Goal: Information Seeking & Learning: Learn about a topic

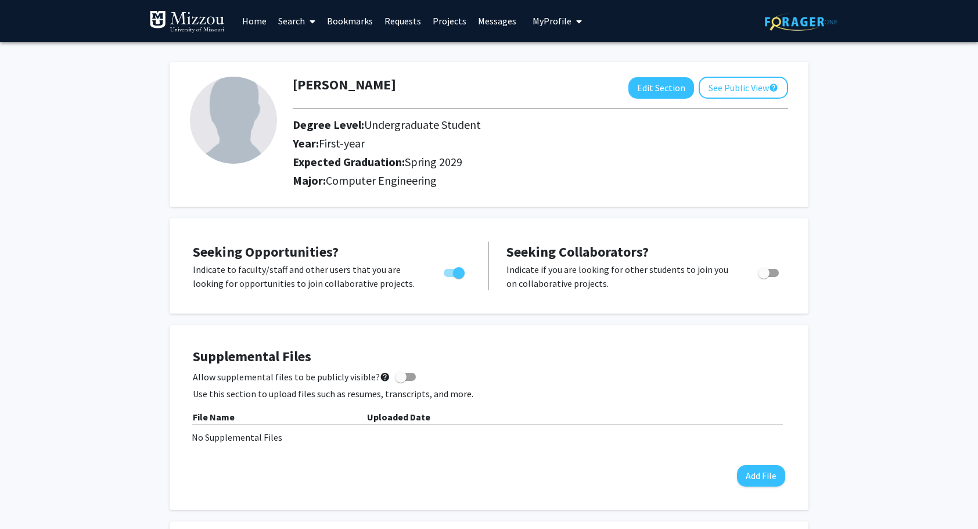
click at [800, 24] on img at bounding box center [801, 22] width 73 height 18
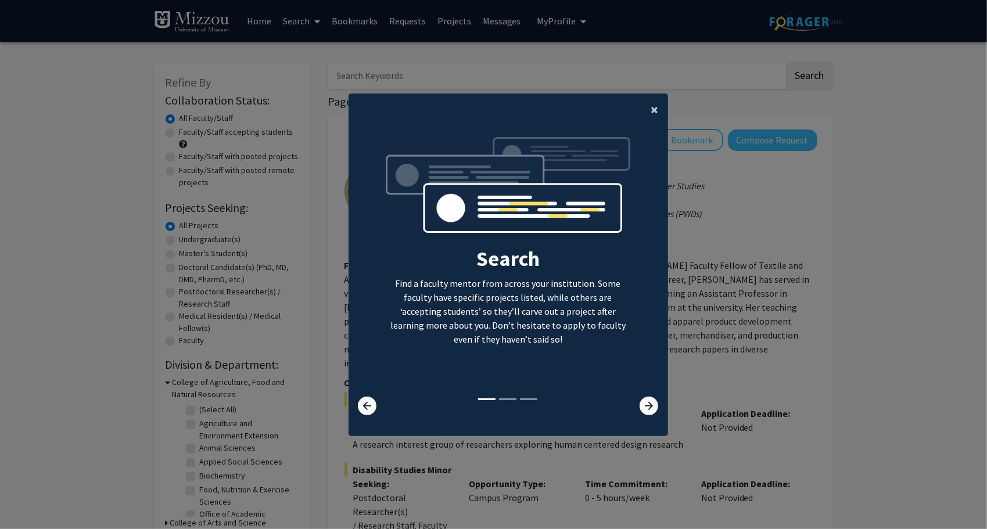
click at [643, 106] on button "×" at bounding box center [655, 109] width 26 height 33
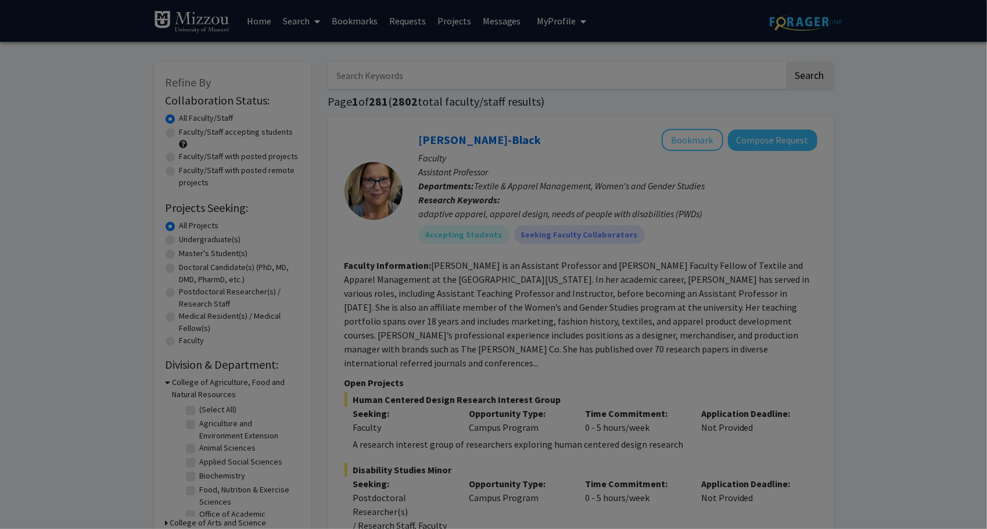
click at [653, 109] on div "Search Find a faculty mentor from across your institution. Some faculty have sp…" at bounding box center [508, 141] width 318 height 261
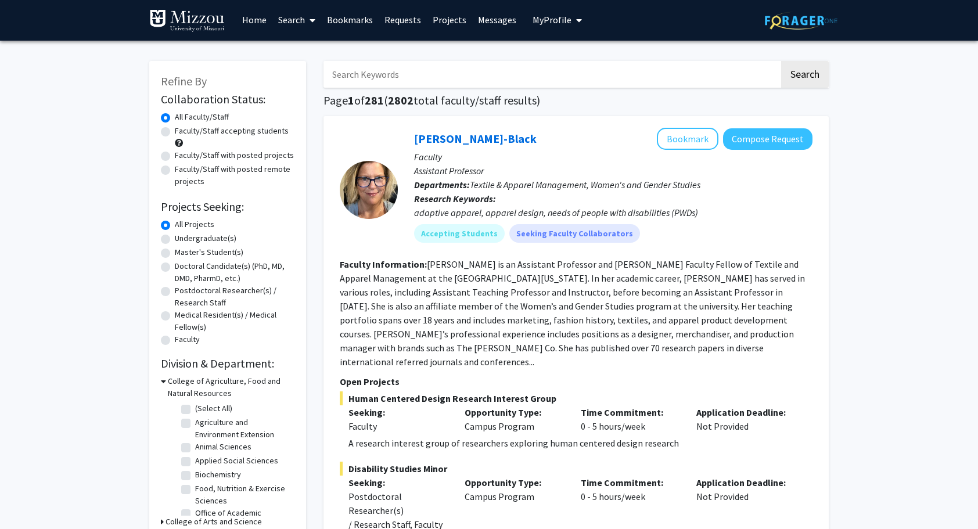
scroll to position [1, 0]
click at [482, 73] on input "Search Keywords" at bounding box center [551, 75] width 456 height 27
type input "computer"
click at [781, 62] on button "Search" at bounding box center [805, 75] width 48 height 27
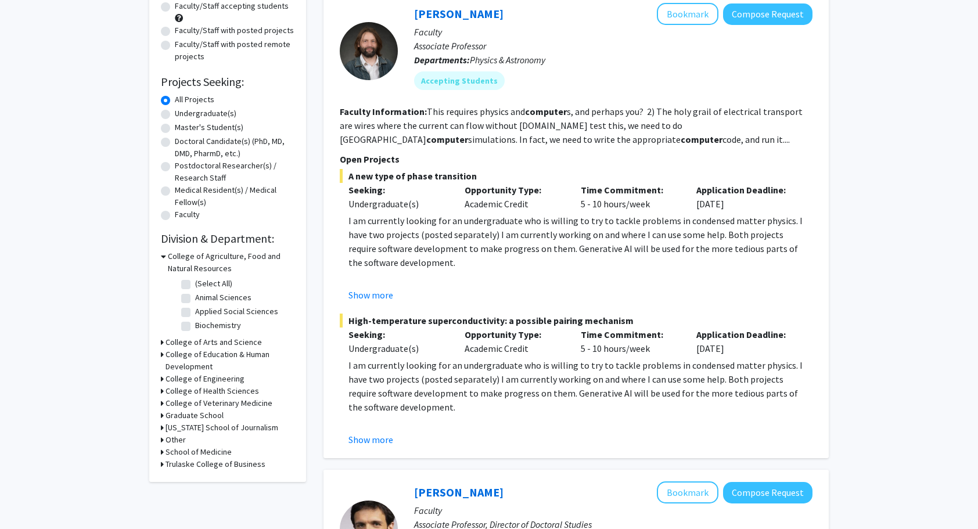
scroll to position [127, 0]
click at [545, 209] on div "Opportunity Type: Academic Credit" at bounding box center [514, 196] width 116 height 28
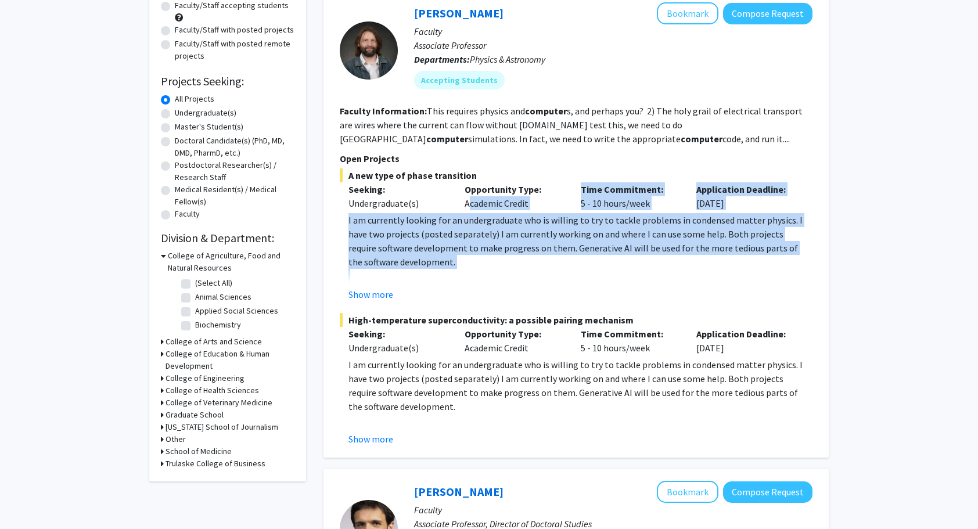
drag, startPoint x: 545, startPoint y: 209, endPoint x: 552, endPoint y: 229, distance: 20.7
click at [552, 229] on div "A new type of phase transition Seeking: Undergraduate(s) Opportunity Type: Acad…" at bounding box center [576, 234] width 473 height 133
click at [552, 229] on p "I am currently looking for an undergraduate who is willing to try to tackle pro…" at bounding box center [580, 241] width 464 height 56
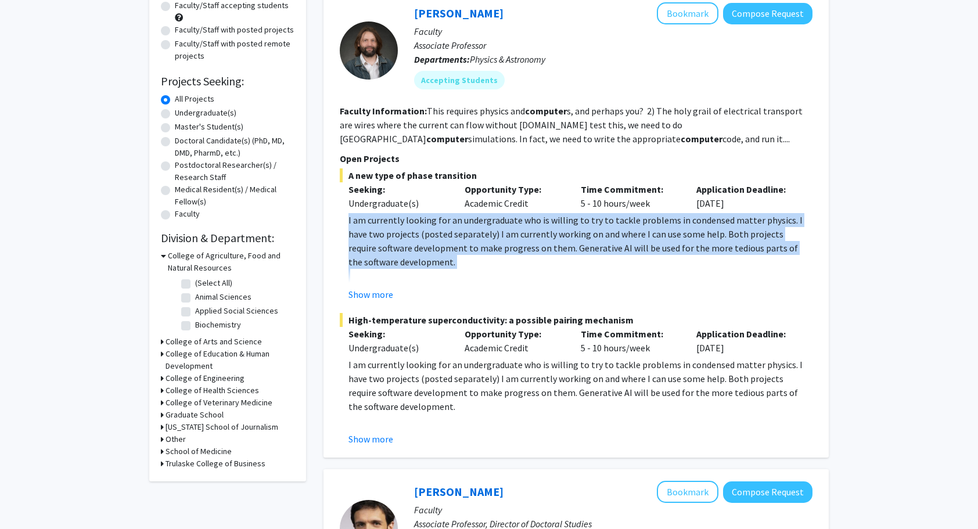
click at [552, 229] on p "I am currently looking for an undergraduate who is willing to try to tackle pro…" at bounding box center [580, 241] width 464 height 56
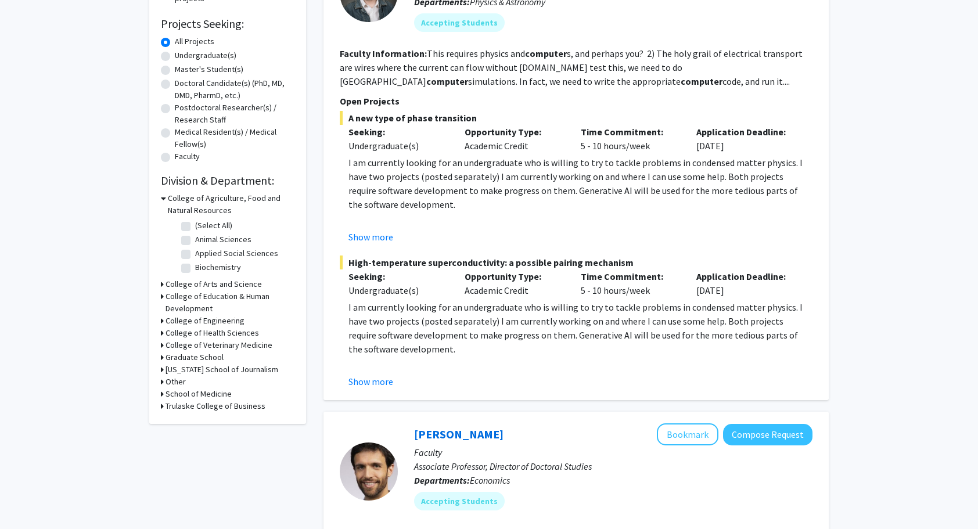
click at [550, 235] on div "Show more" at bounding box center [580, 237] width 464 height 14
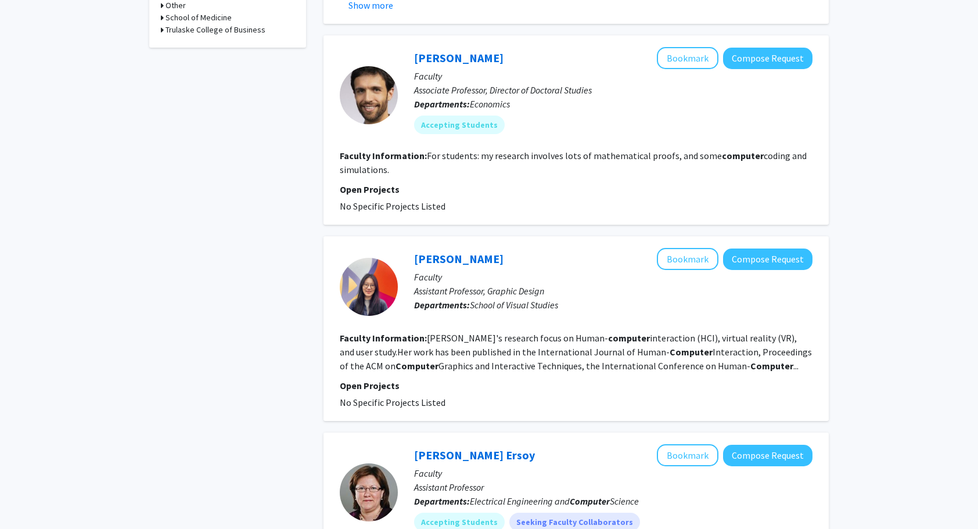
scroll to position [560, 0]
click at [679, 67] on button "Bookmark" at bounding box center [688, 59] width 62 height 22
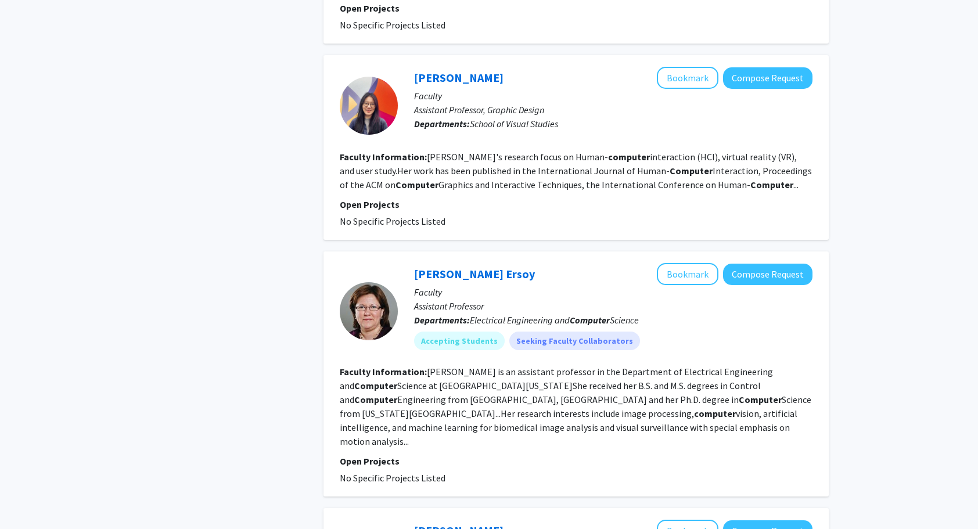
scroll to position [740, 0]
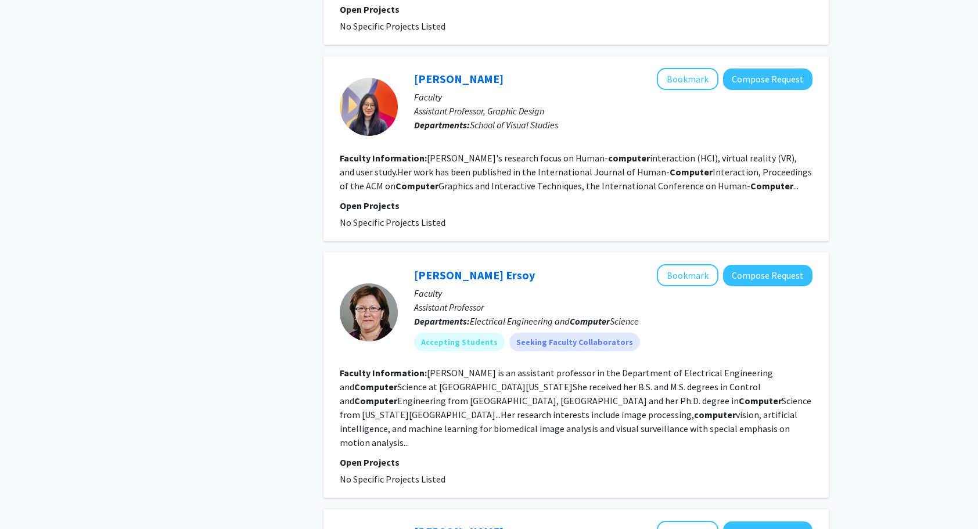
click at [608, 160] on b "computer" at bounding box center [629, 158] width 42 height 12
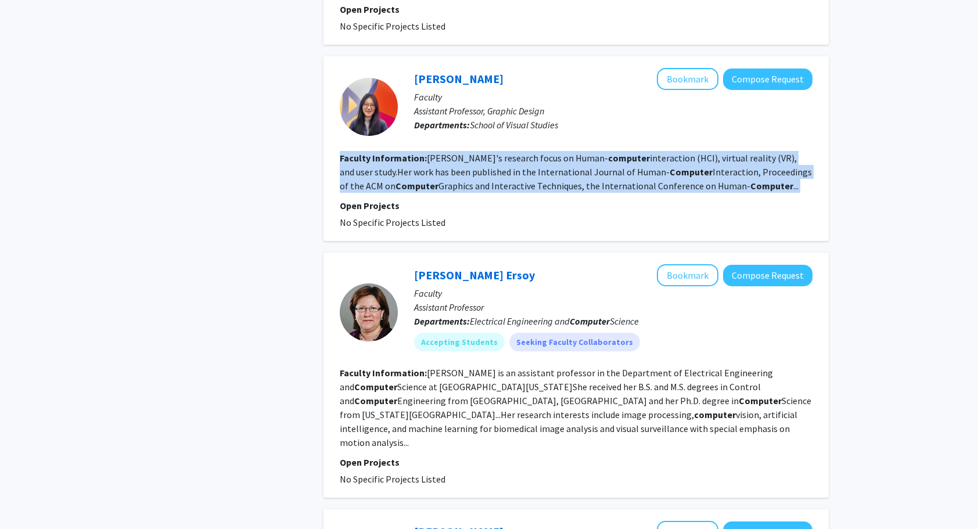
click at [608, 160] on b "computer" at bounding box center [629, 158] width 42 height 12
drag, startPoint x: 585, startPoint y: 160, endPoint x: 553, endPoint y: 166, distance: 31.9
click at [553, 166] on fg-read-more "Xiaolei's research focus on Human- computer interaction (HCI), virtual reality …" at bounding box center [576, 171] width 472 height 39
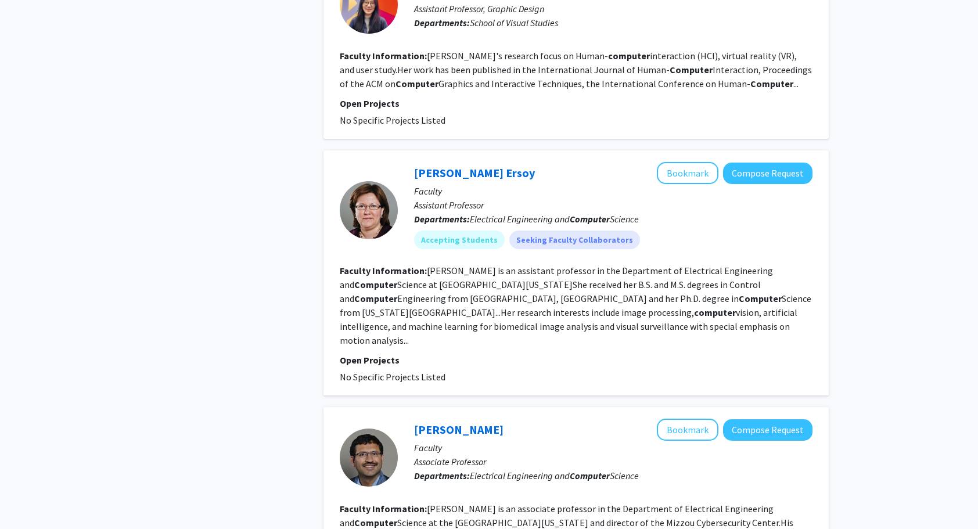
click at [552, 189] on p "Faculty" at bounding box center [613, 191] width 398 height 14
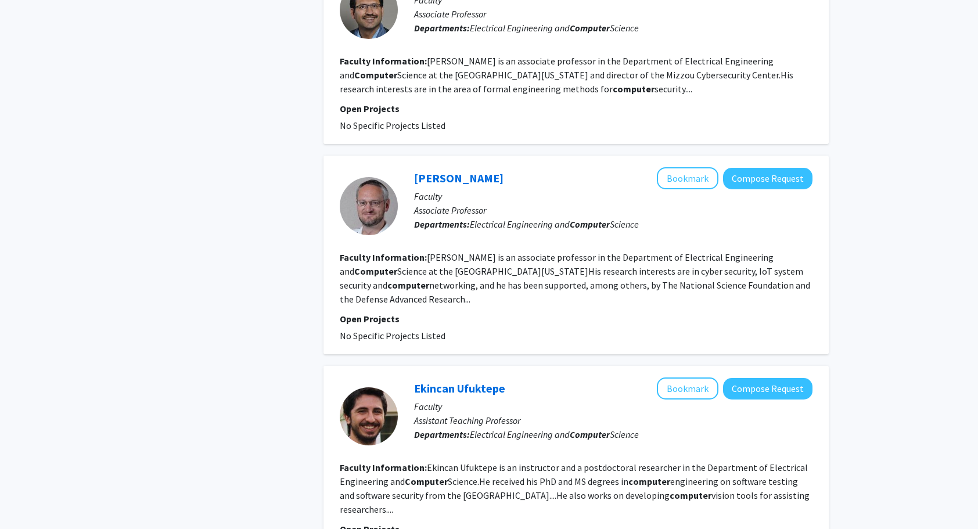
scroll to position [1291, 0]
click at [451, 257] on fg-read-more "Michael Jurczyk is an associate professor in the Department of Electrical Engin…" at bounding box center [575, 277] width 470 height 53
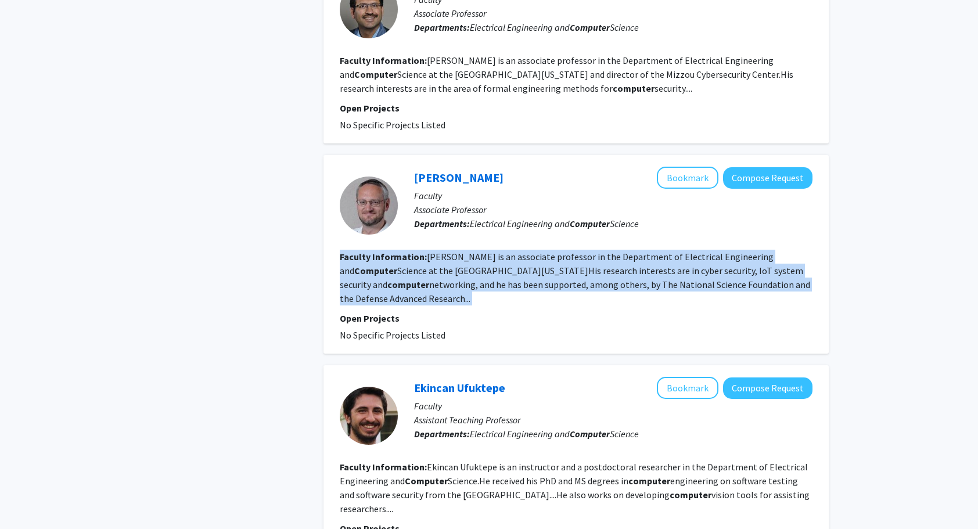
click at [451, 257] on fg-read-more "Michael Jurczyk is an associate professor in the Department of Electrical Engin…" at bounding box center [575, 277] width 470 height 53
drag, startPoint x: 451, startPoint y: 257, endPoint x: 440, endPoint y: 260, distance: 11.3
click at [440, 260] on fg-read-more "Michael Jurczyk is an associate professor in the Department of Electrical Engin…" at bounding box center [575, 277] width 470 height 53
click at [498, 251] on fg-read-more "Michael Jurczyk is an associate professor in the Department of Electrical Engin…" at bounding box center [575, 277] width 470 height 53
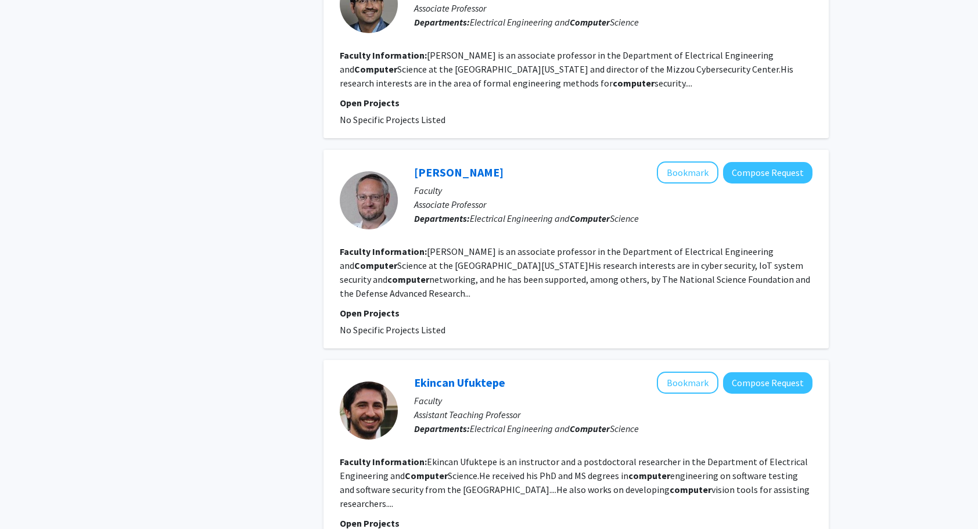
scroll to position [1557, 0]
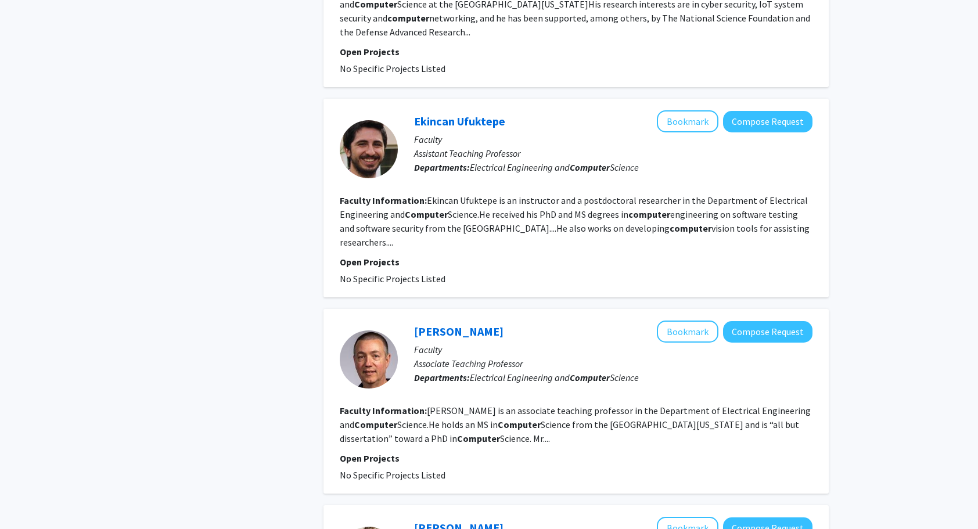
click at [467, 196] on fg-read-more "Ekincan Ufuktepe is an instructor and a postdoctoral researcher in the Departme…" at bounding box center [575, 221] width 470 height 53
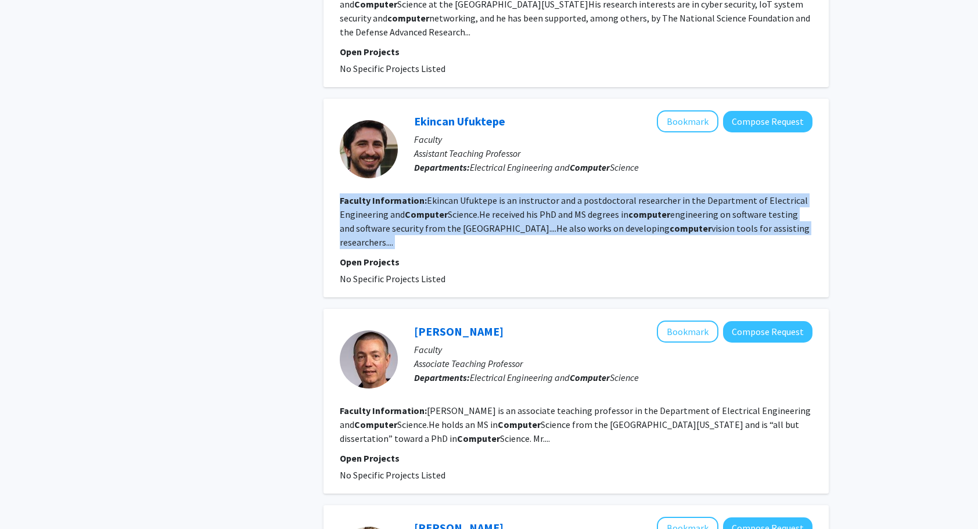
click at [467, 196] on fg-read-more "Ekincan Ufuktepe is an instructor and a postdoctoral researcher in the Departme…" at bounding box center [575, 221] width 470 height 53
drag, startPoint x: 467, startPoint y: 196, endPoint x: 506, endPoint y: 218, distance: 44.7
click at [506, 218] on fg-read-more "Ekincan Ufuktepe is an instructor and a postdoctoral researcher in the Departme…" at bounding box center [575, 221] width 470 height 53
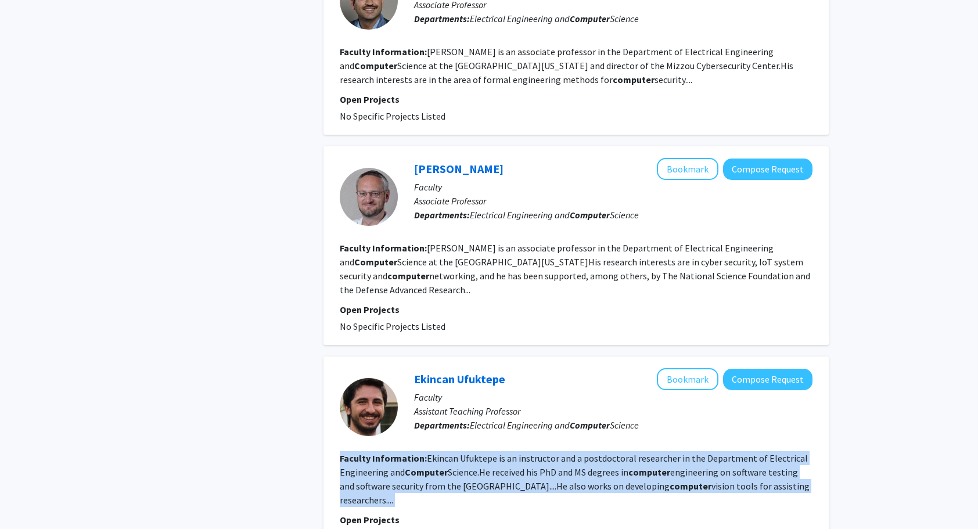
scroll to position [1279, 0]
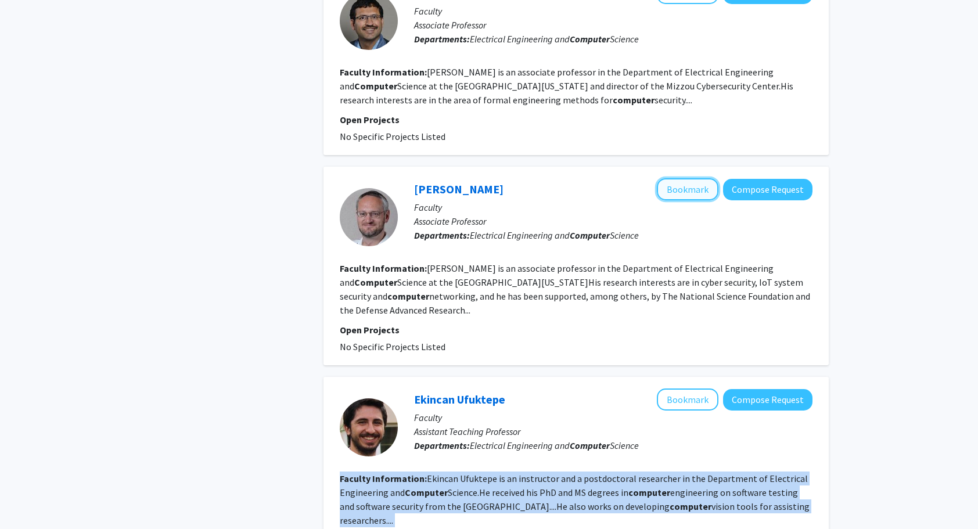
click at [696, 178] on button "Bookmark" at bounding box center [688, 189] width 62 height 22
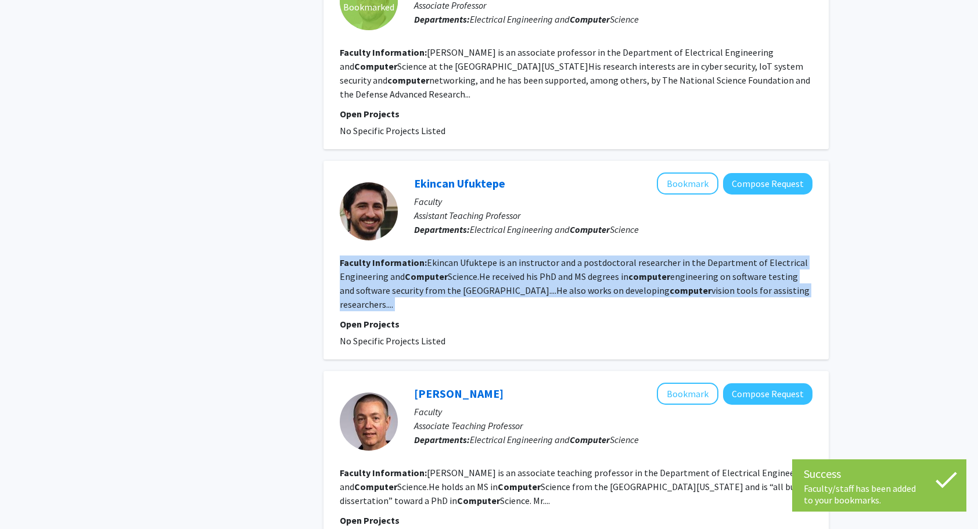
scroll to position [1493, 0]
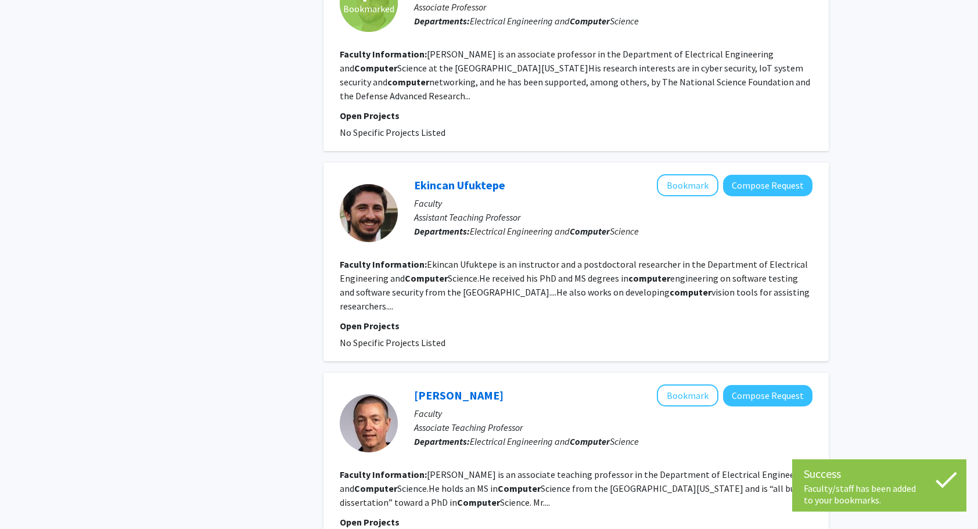
click at [542, 319] on p "Open Projects" at bounding box center [576, 326] width 473 height 14
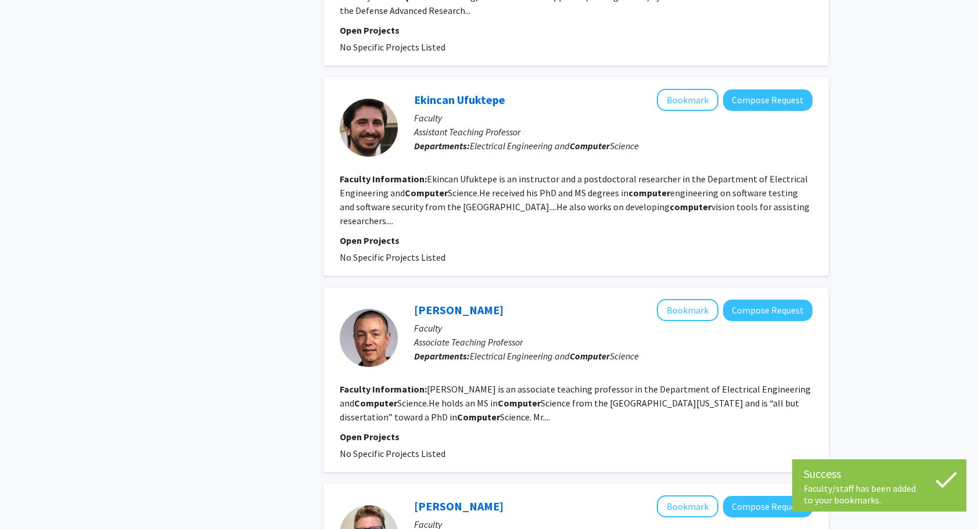
scroll to position [1579, 0]
click at [351, 429] on p "Open Projects" at bounding box center [576, 436] width 473 height 14
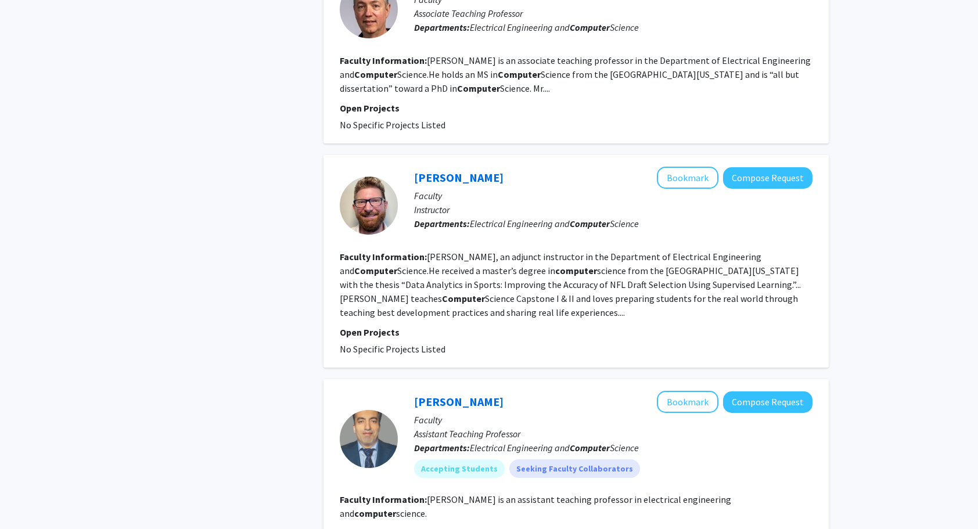
scroll to position [2047, 0]
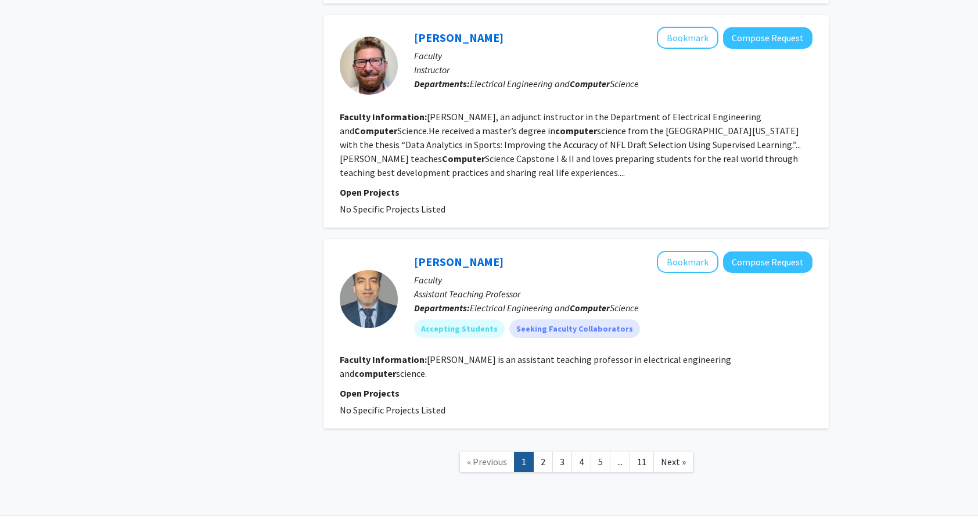
click at [511, 354] on fg-read-more "Ali Shiri Sichani is an assistant teaching professor in electrical engineering …" at bounding box center [535, 367] width 391 height 26
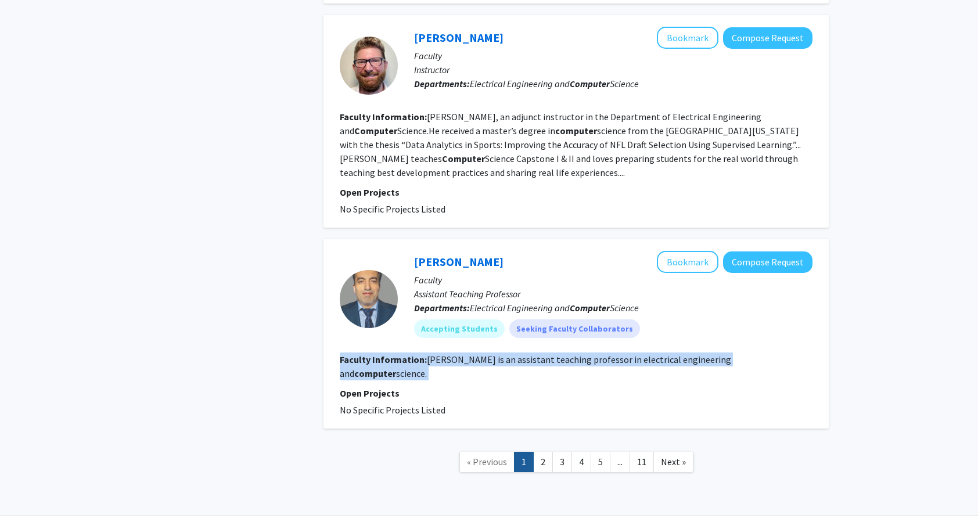
click at [511, 354] on fg-read-more "Ali Shiri Sichani is an assistant teaching professor in electrical engineering …" at bounding box center [535, 367] width 391 height 26
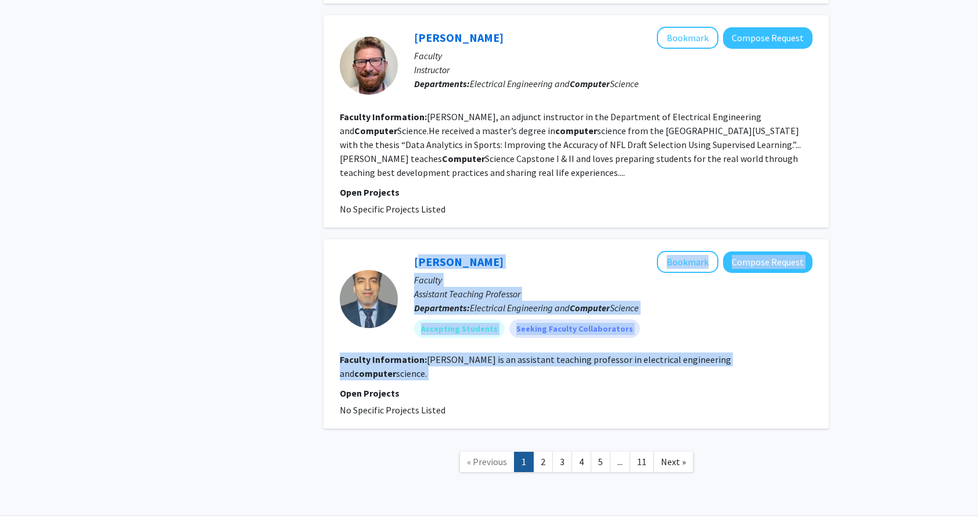
drag, startPoint x: 511, startPoint y: 349, endPoint x: 502, endPoint y: 135, distance: 214.5
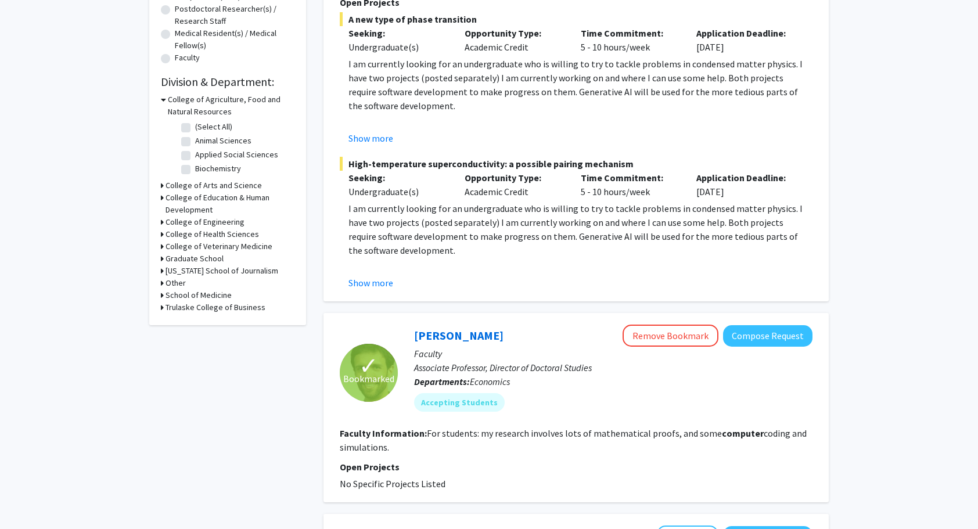
scroll to position [0, 0]
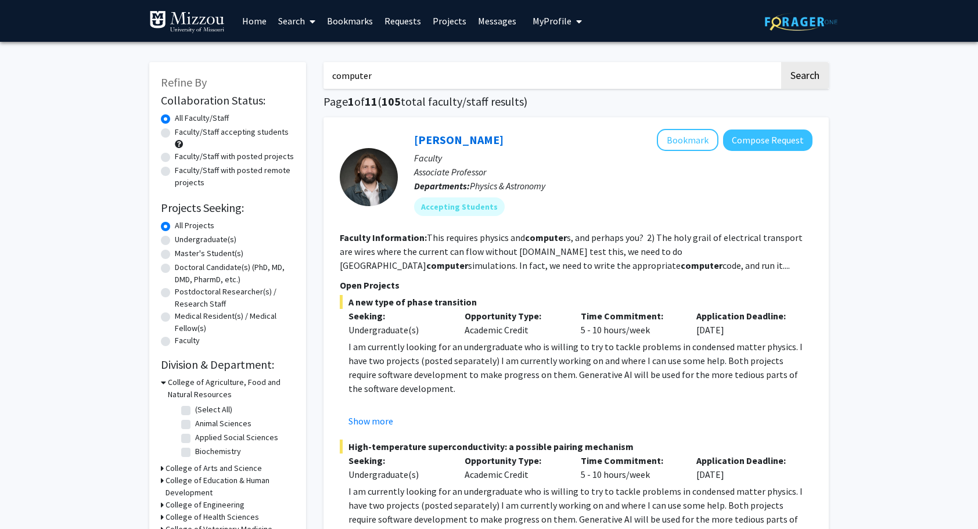
click at [383, 341] on p "I am currently looking for an undergraduate who is willing to try to tackle pro…" at bounding box center [580, 368] width 464 height 56
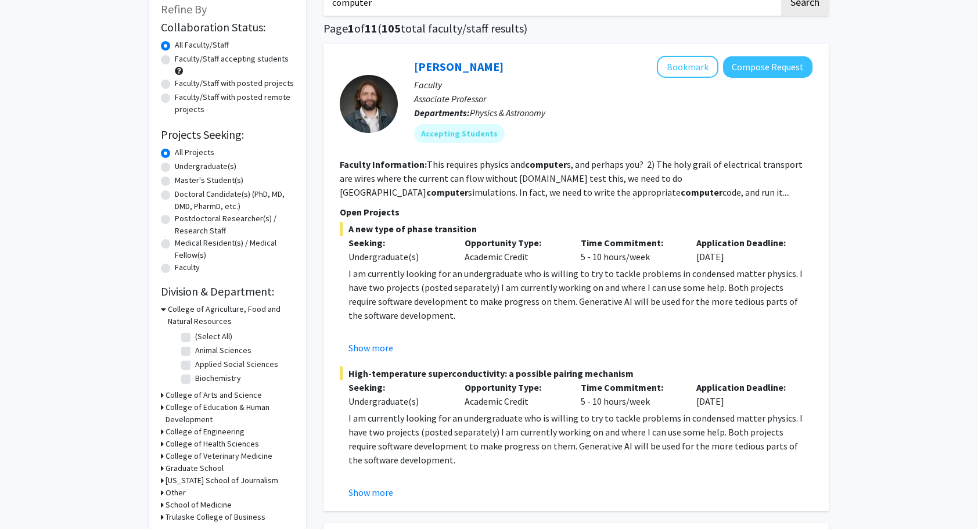
scroll to position [74, 0]
click at [175, 85] on label "Faculty/Staff with posted projects" at bounding box center [234, 83] width 119 height 12
click at [175, 84] on input "Faculty/Staff with posted projects" at bounding box center [179, 81] width 8 height 8
radio input "true"
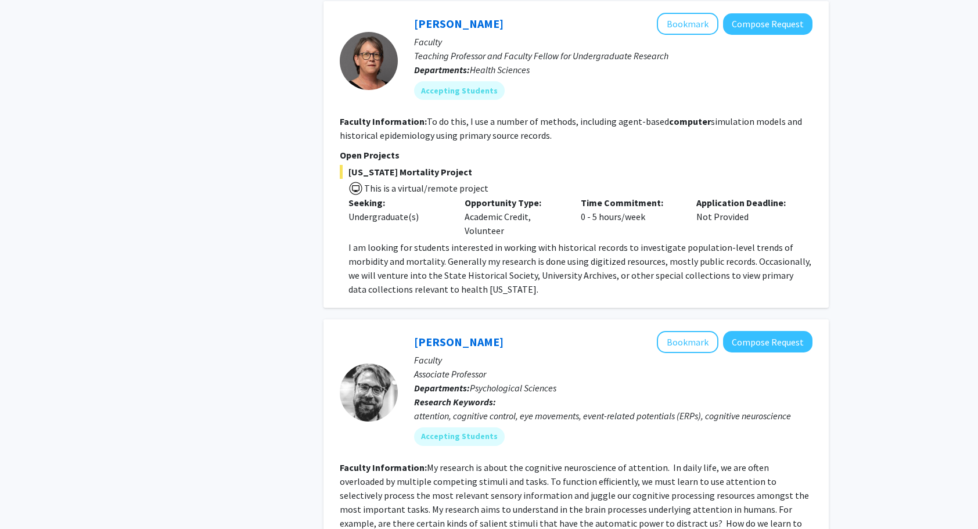
scroll to position [594, 0]
click at [467, 242] on p "I am looking for students interested in working with historical records to inve…" at bounding box center [580, 269] width 464 height 56
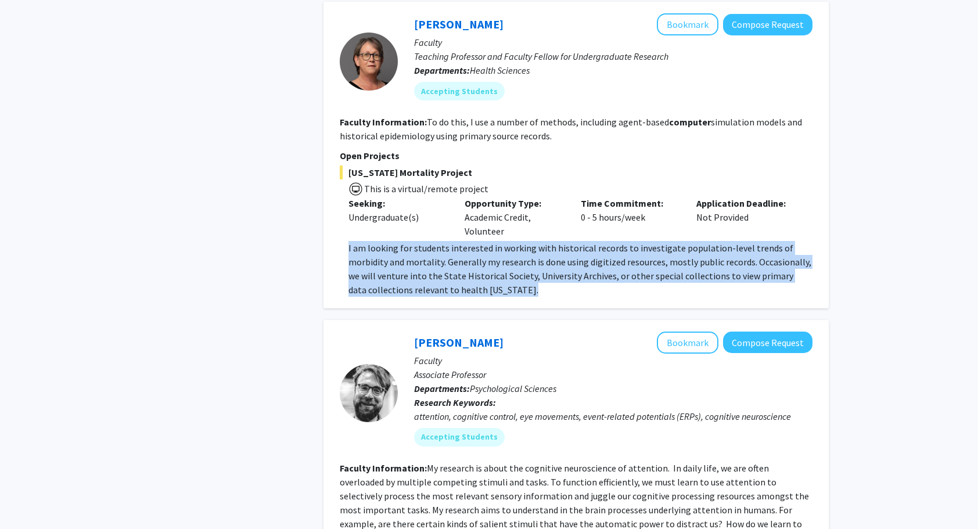
click at [467, 242] on p "I am looking for students interested in working with historical records to inve…" at bounding box center [580, 269] width 464 height 56
drag, startPoint x: 467, startPoint y: 242, endPoint x: 456, endPoint y: 269, distance: 28.9
click at [456, 269] on p "I am looking for students interested in working with historical records to inve…" at bounding box center [580, 269] width 464 height 56
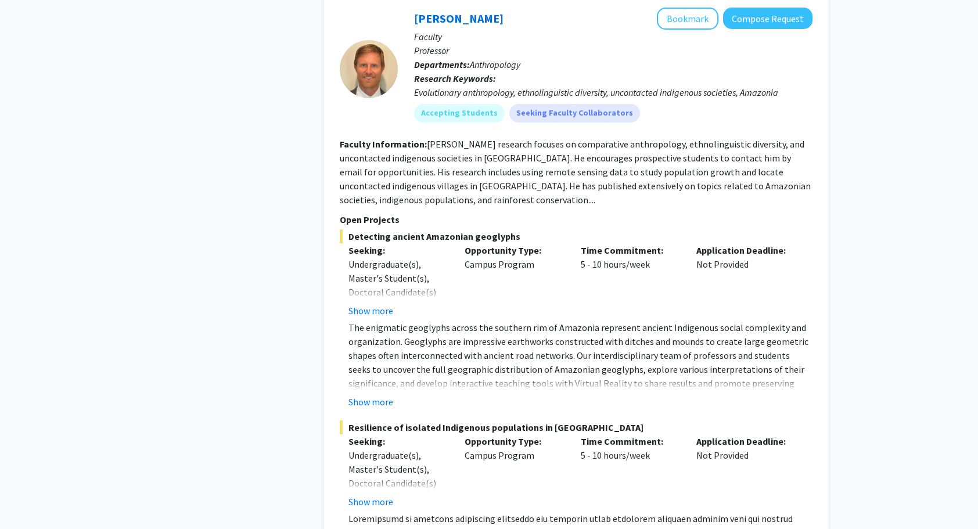
scroll to position [1524, 0]
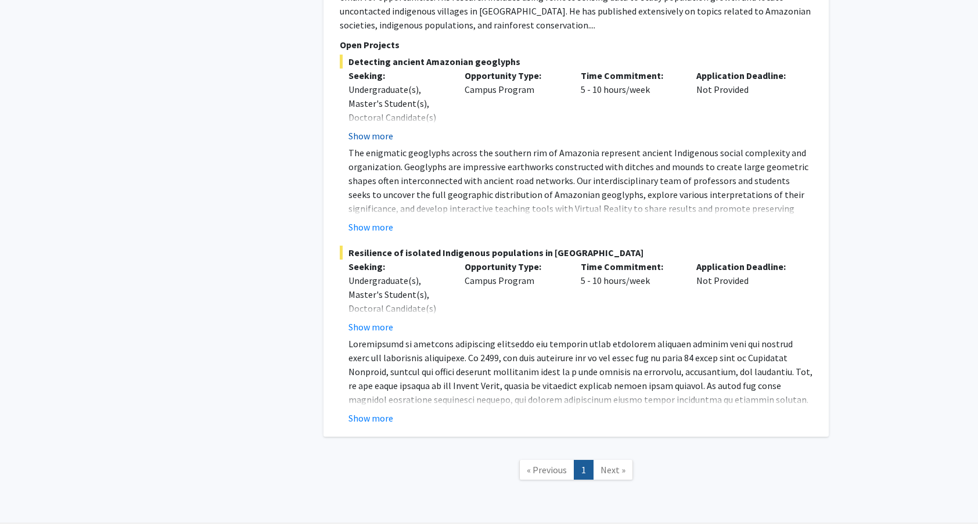
click at [374, 132] on button "Show more" at bounding box center [370, 136] width 45 height 14
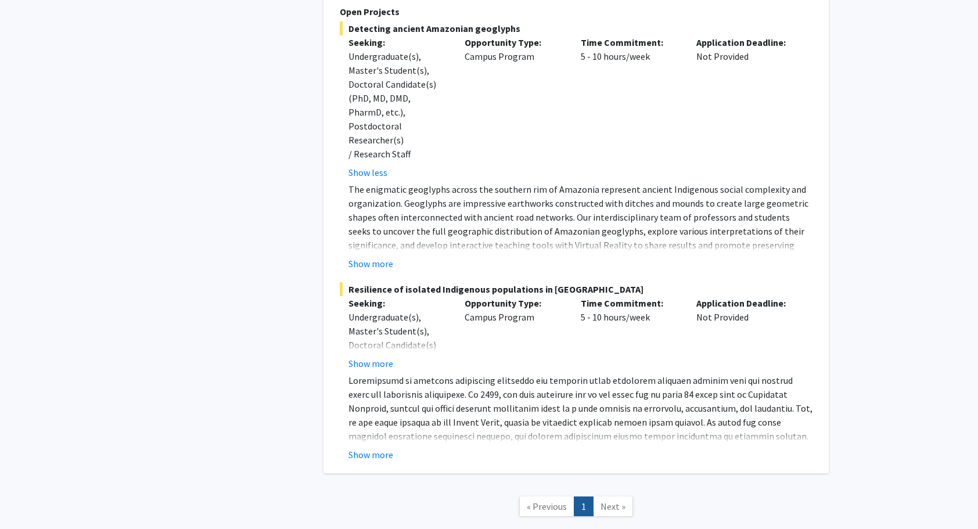
scroll to position [1558, 0]
click at [586, 309] on div "Time Commitment: 5 - 10 hours/week" at bounding box center [630, 332] width 116 height 74
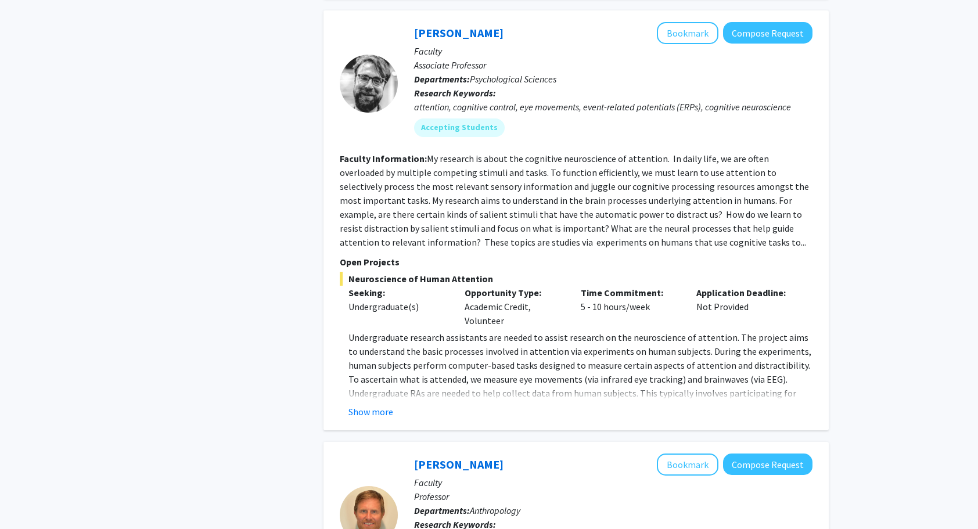
scroll to position [902, 0]
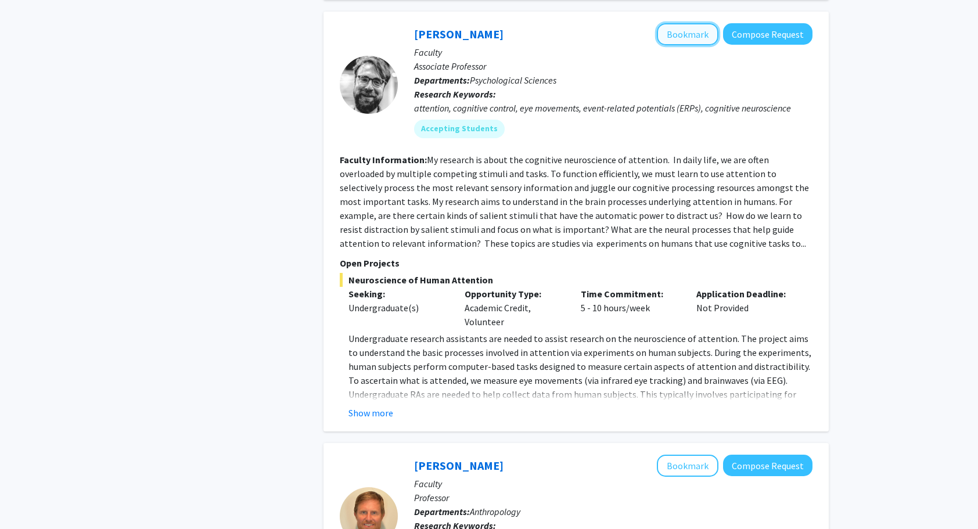
click at [678, 30] on button "Bookmark" at bounding box center [688, 34] width 62 height 22
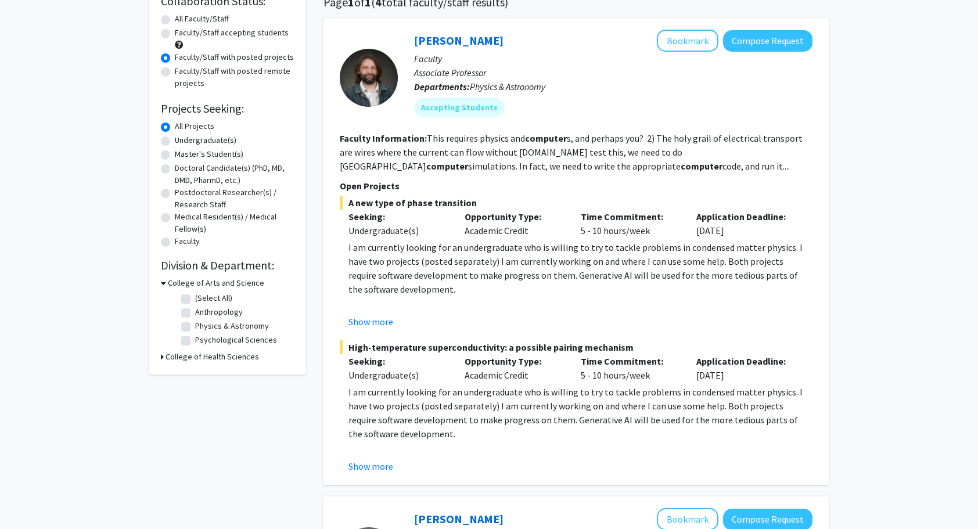
scroll to position [100, 0]
click at [211, 41] on div "Faculty/Staff accepting students" at bounding box center [228, 38] width 134 height 24
click at [177, 36] on label "Faculty/Staff accepting students" at bounding box center [232, 32] width 114 height 12
click at [177, 34] on input "Faculty/Staff accepting students" at bounding box center [179, 30] width 8 height 8
radio input "true"
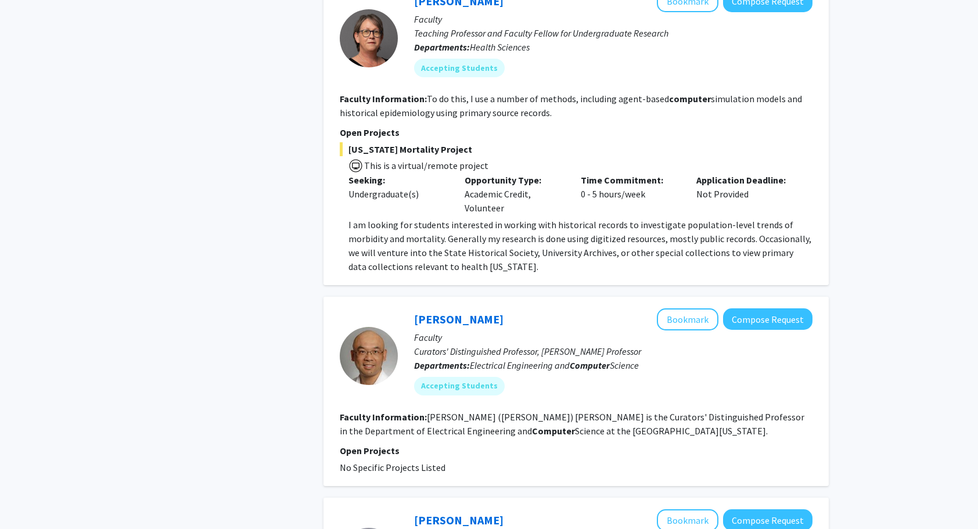
scroll to position [2220, 0]
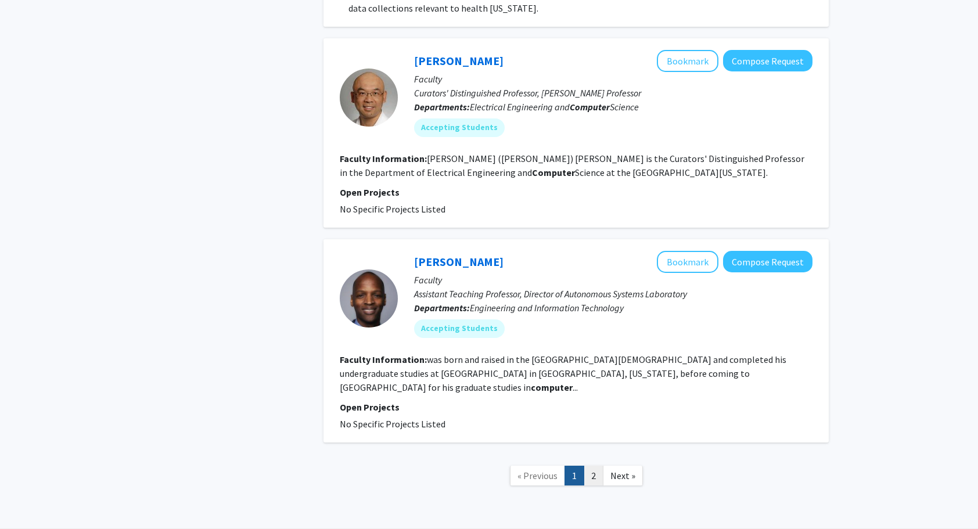
click at [593, 466] on link "2" at bounding box center [594, 476] width 20 height 20
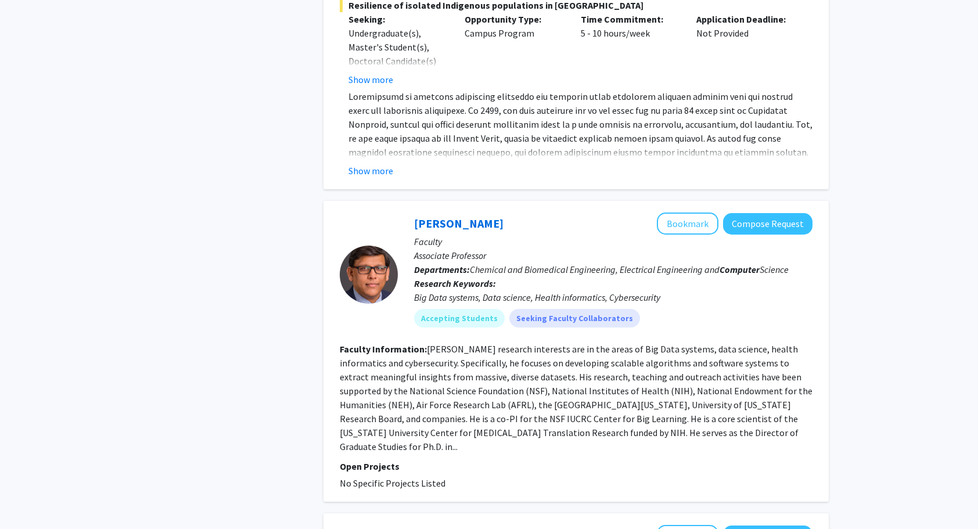
scroll to position [1807, 0]
click at [560, 361] on fg-read-more "Praveen Rao’s research interests are in the areas of Big Data systems, data sci…" at bounding box center [576, 397] width 473 height 109
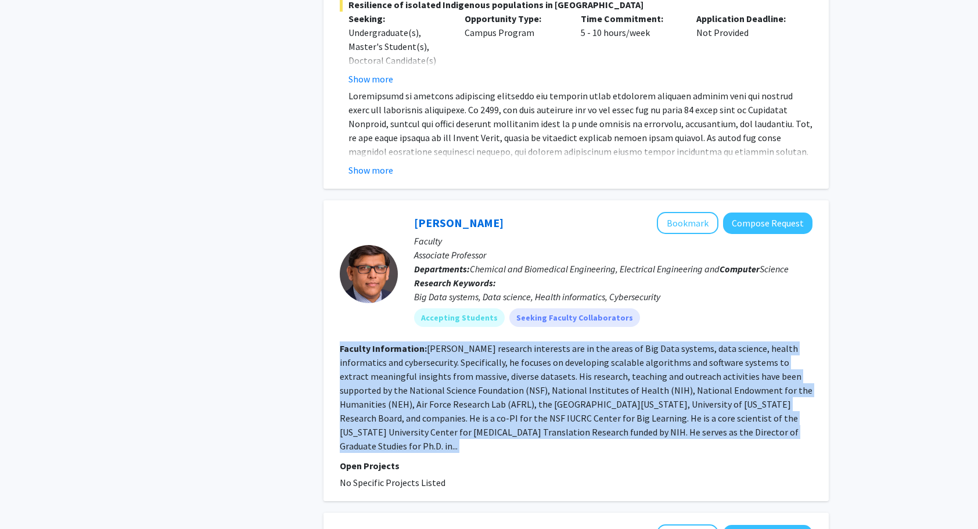
click at [560, 361] on fg-read-more "Praveen Rao’s research interests are in the areas of Big Data systems, data sci…" at bounding box center [576, 397] width 473 height 109
click at [553, 375] on fg-read-more "Praveen Rao’s research interests are in the areas of Big Data systems, data sci…" at bounding box center [576, 397] width 473 height 109
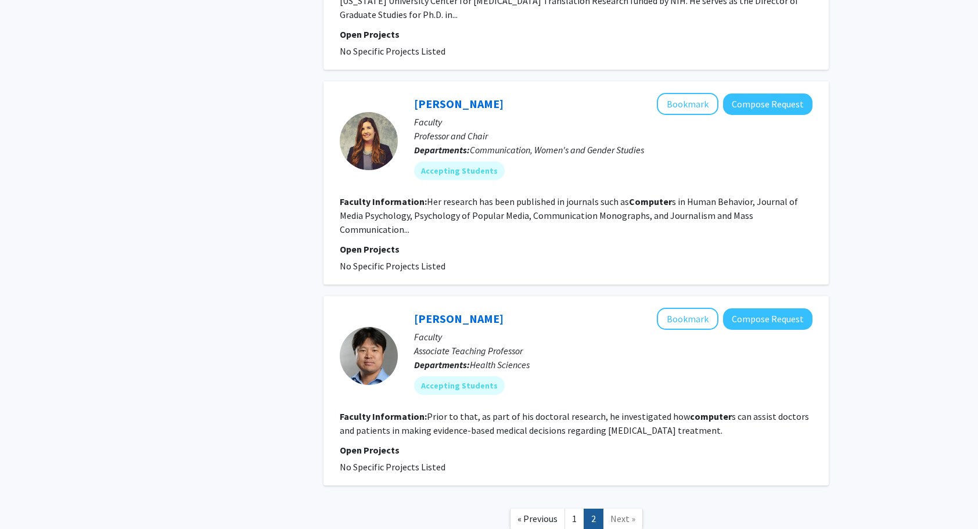
scroll to position [2270, 0]
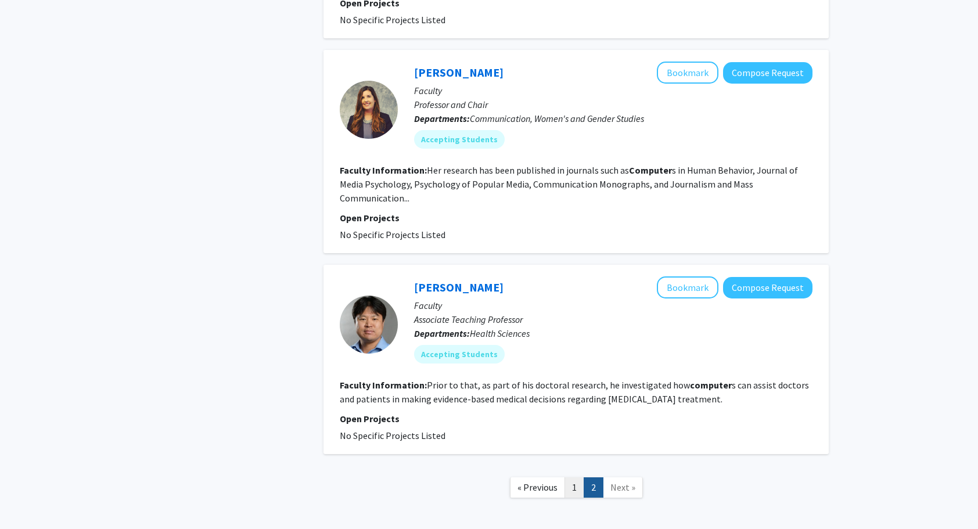
click at [571, 477] on link "1" at bounding box center [574, 487] width 20 height 20
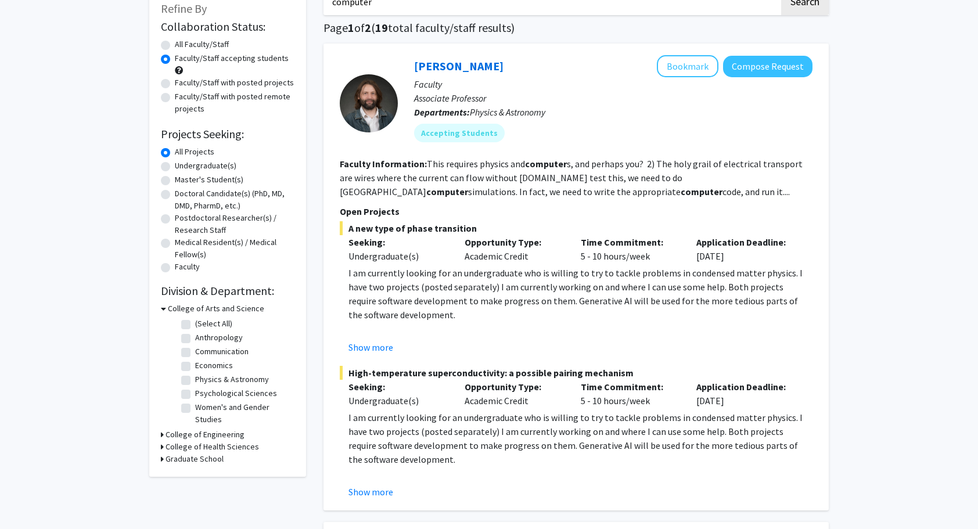
scroll to position [71, 0]
